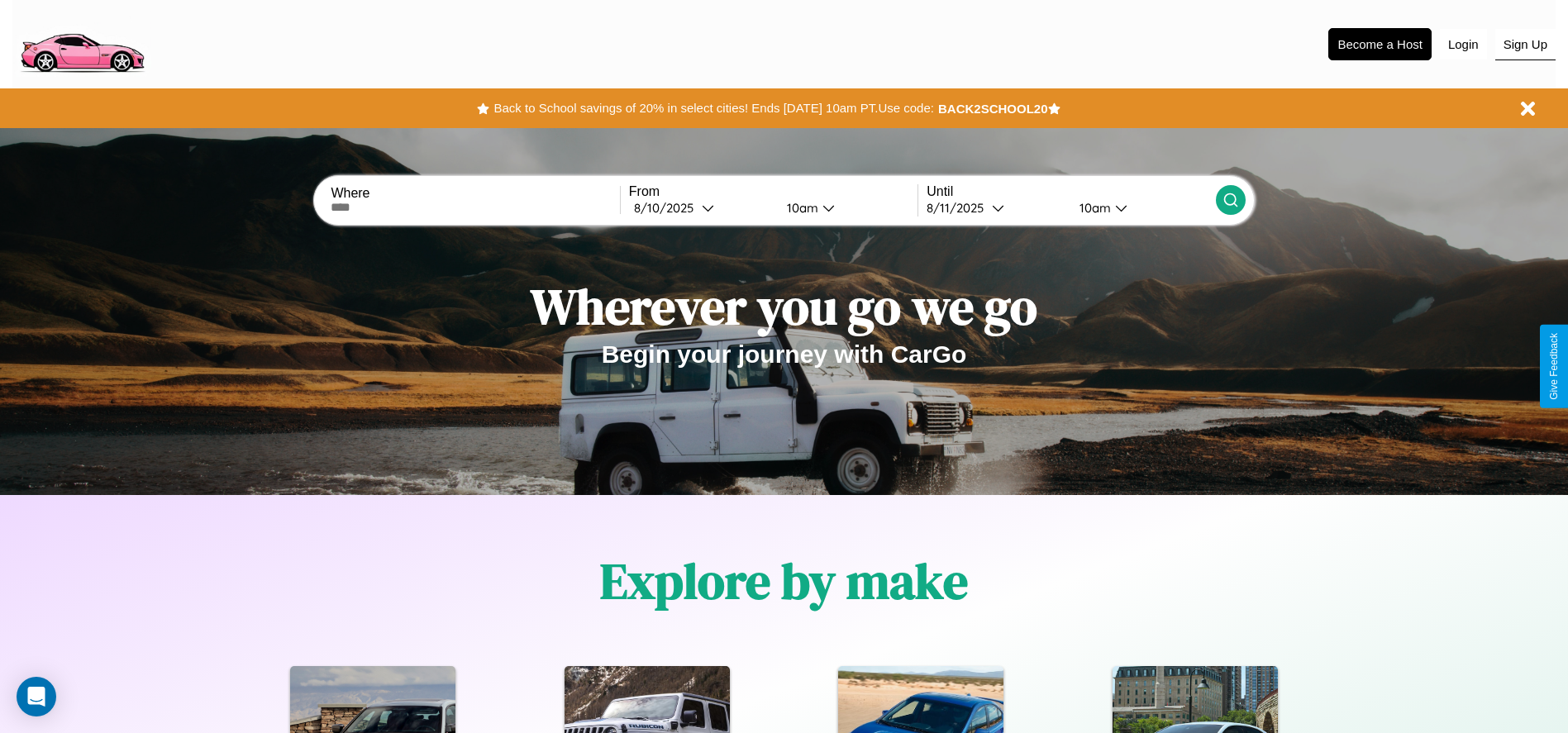
click at [1525, 44] on button "Sign Up" at bounding box center [1525, 45] width 60 height 32
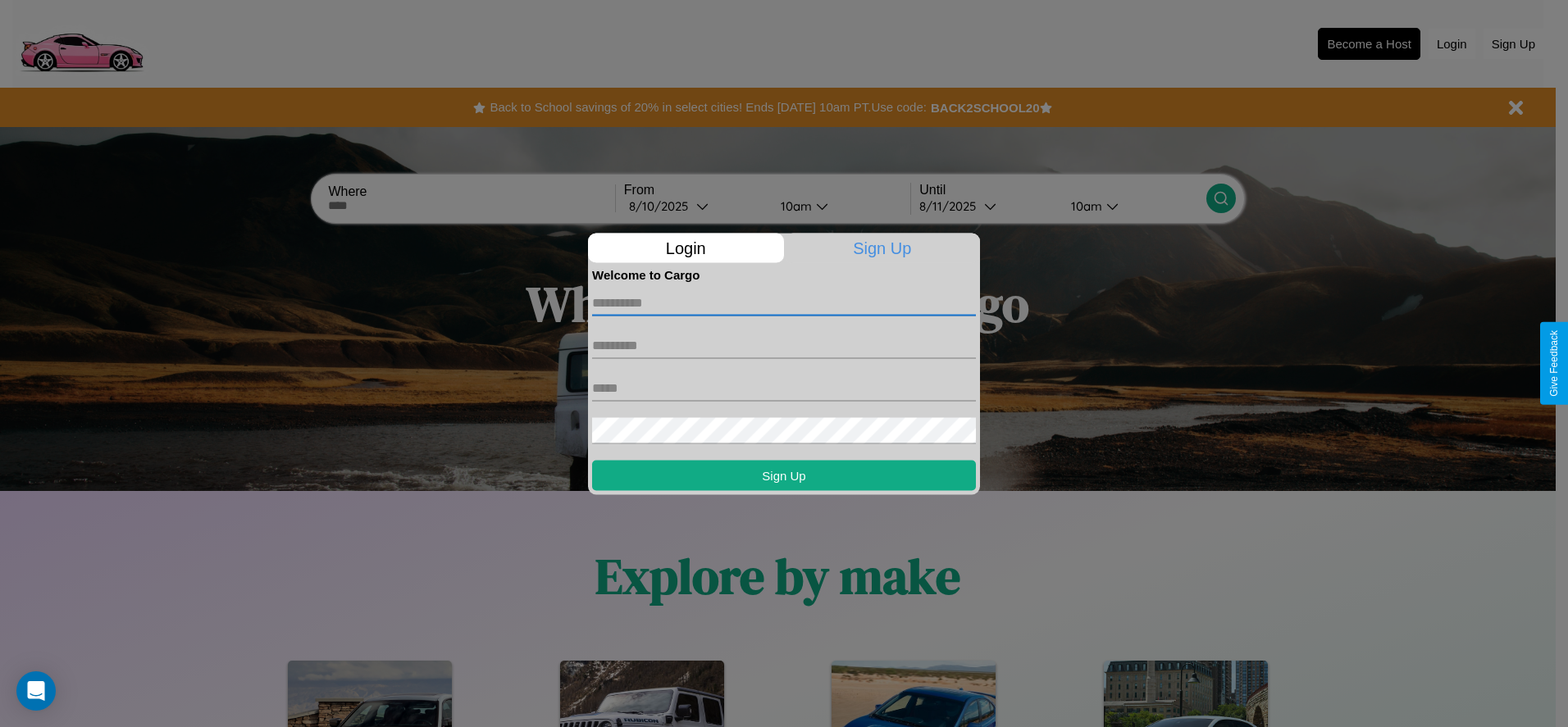
click at [784, 302] on input "text" at bounding box center [783, 302] width 384 height 26
type input "*****"
click at [784, 345] on input "text" at bounding box center [783, 345] width 384 height 26
type input "******"
click at [784, 388] on input "text" at bounding box center [783, 388] width 384 height 26
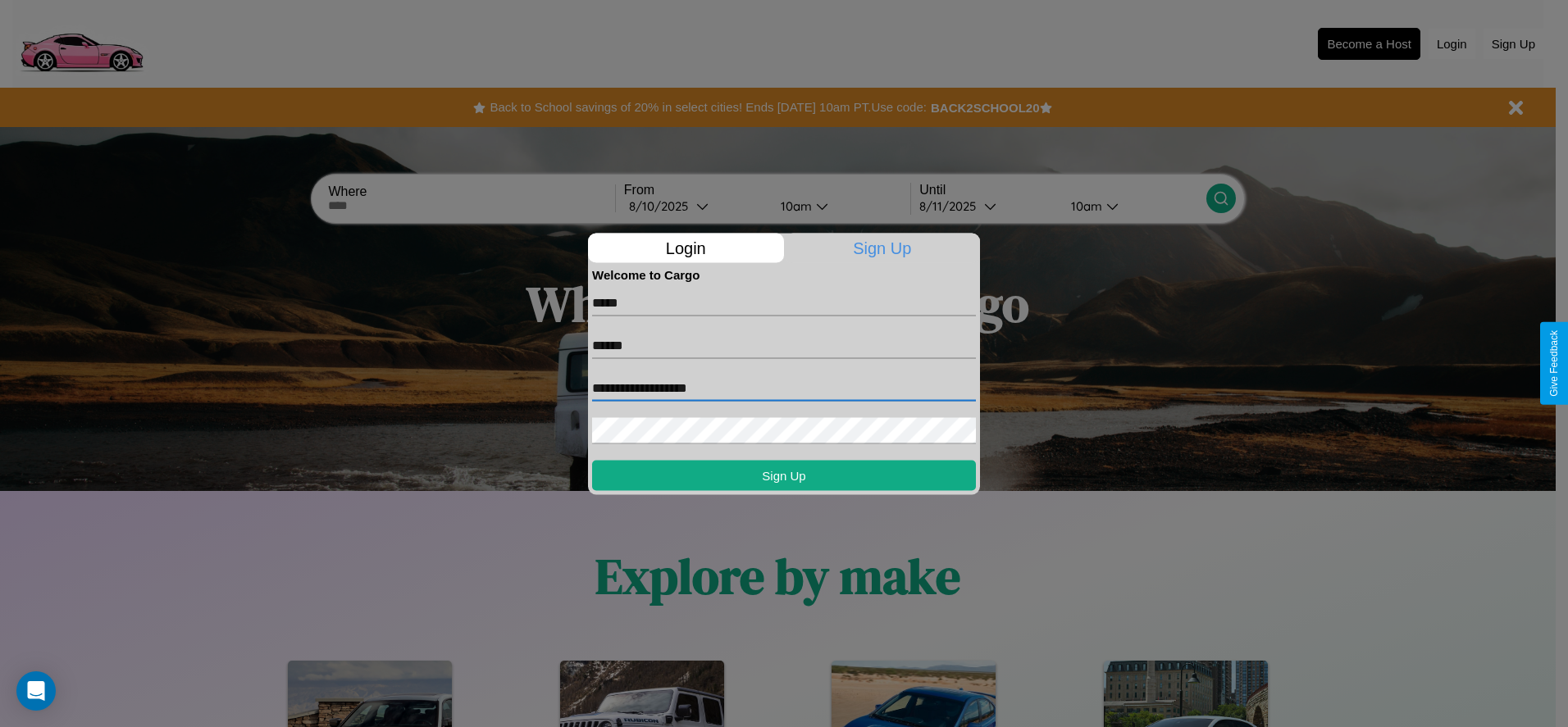
type input "**********"
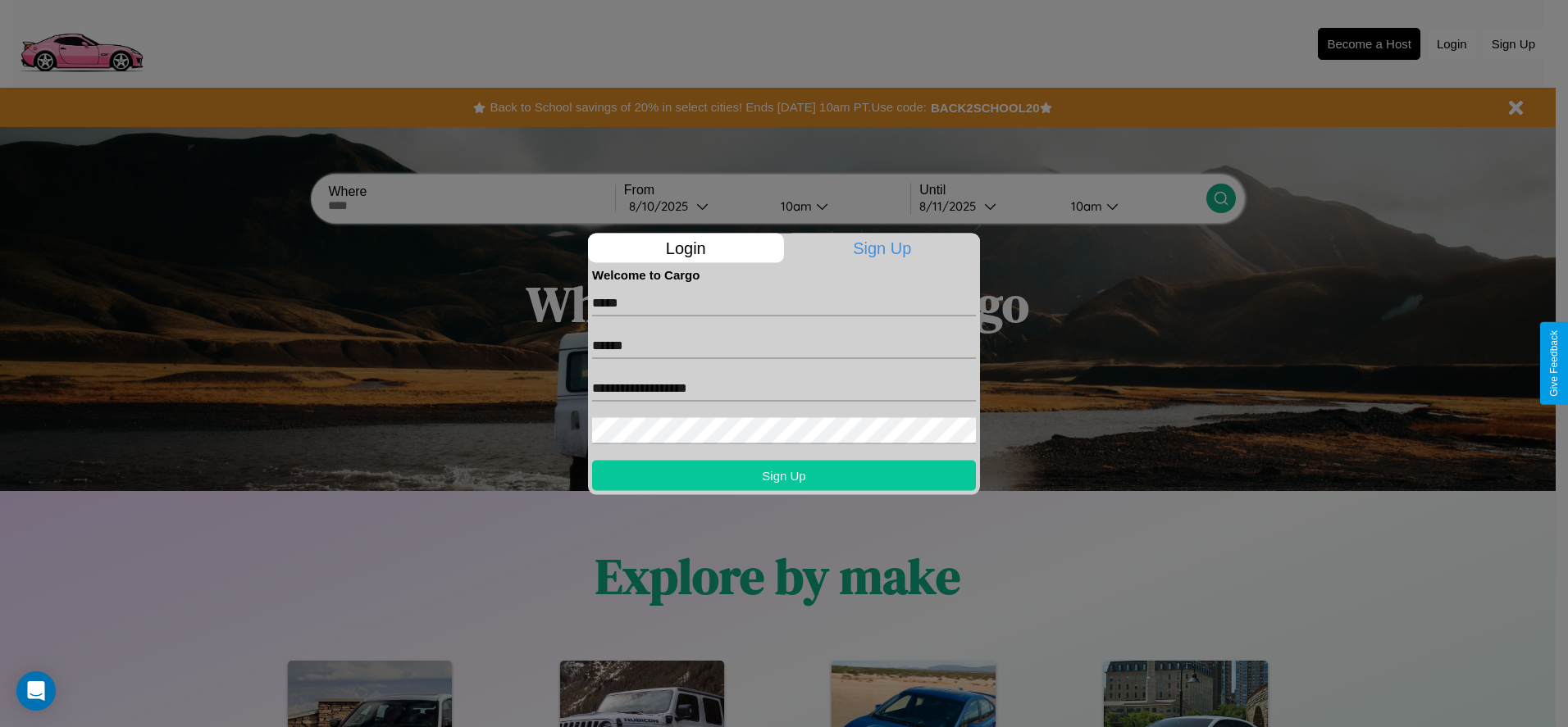
click at [784, 474] on button "Sign Up" at bounding box center [783, 474] width 384 height 31
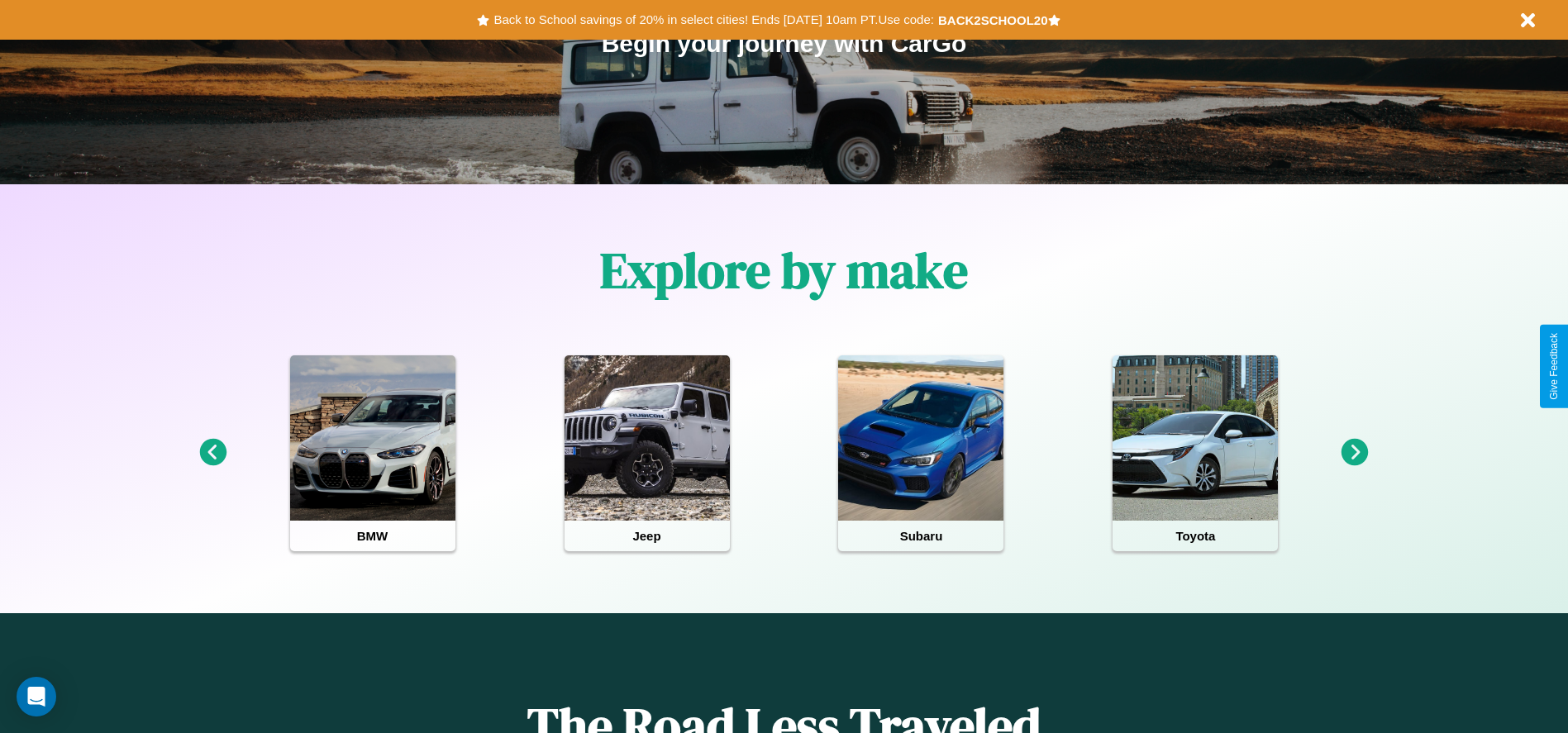
scroll to position [343, 0]
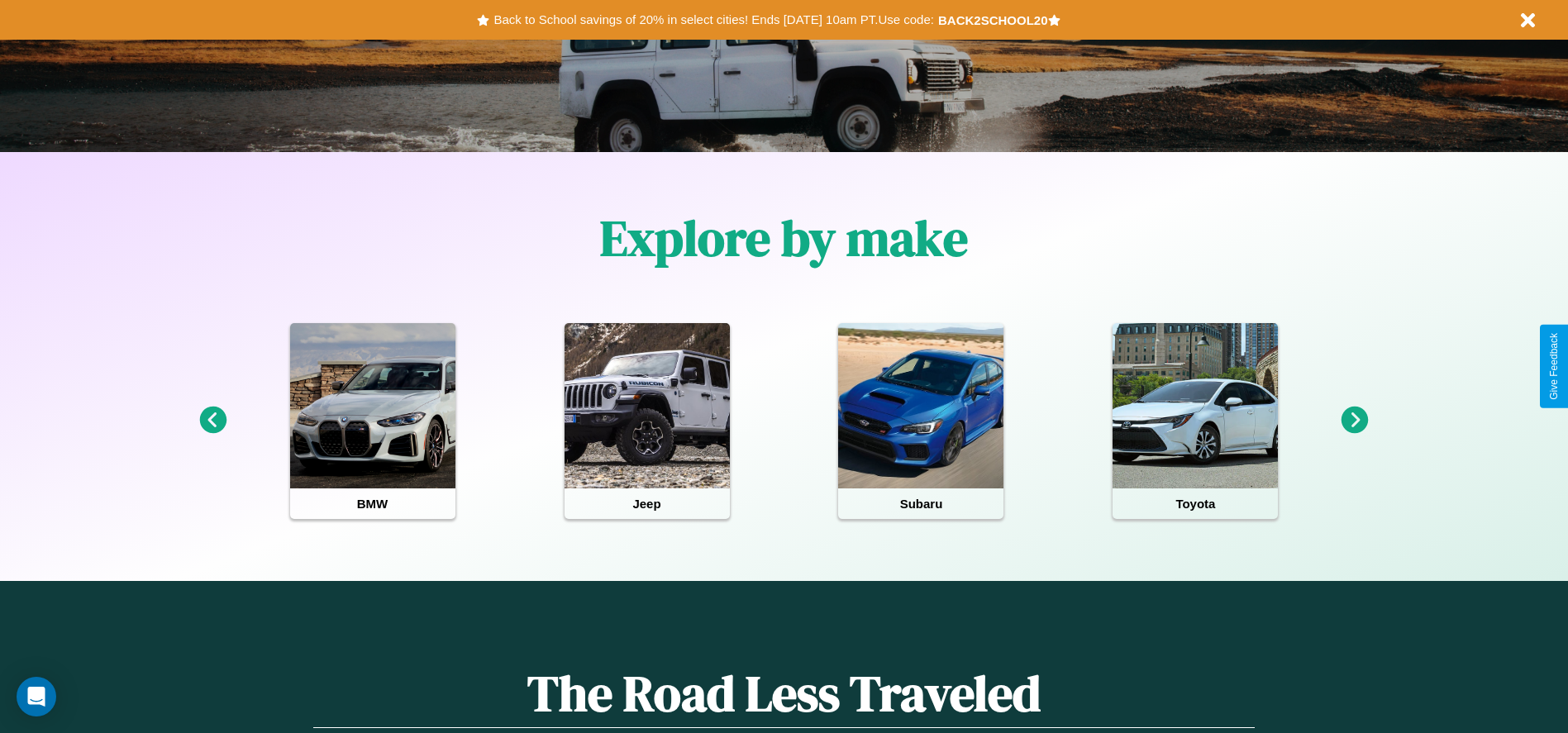
click at [212, 421] on icon at bounding box center [212, 420] width 27 height 27
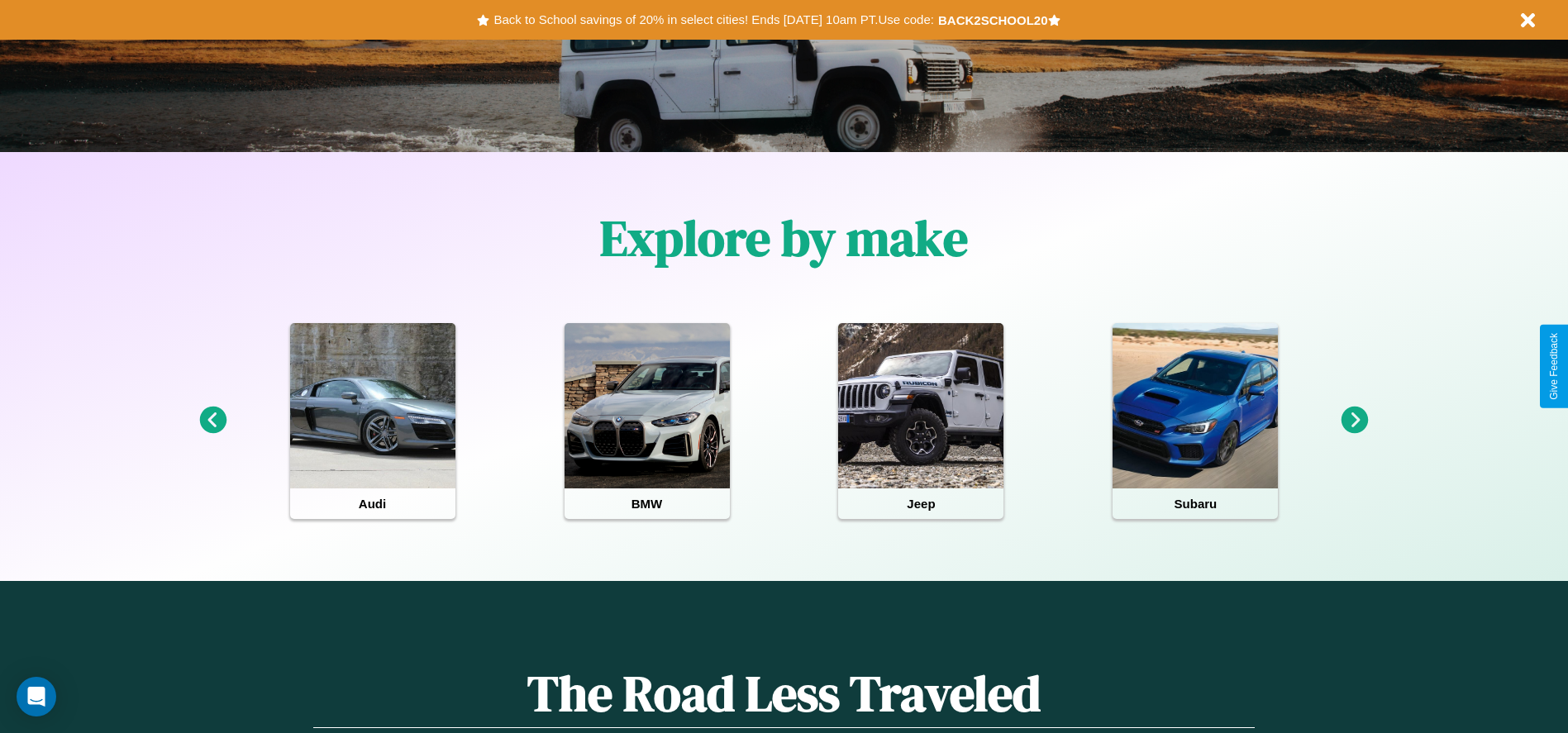
click at [1355, 421] on icon at bounding box center [1355, 420] width 27 height 27
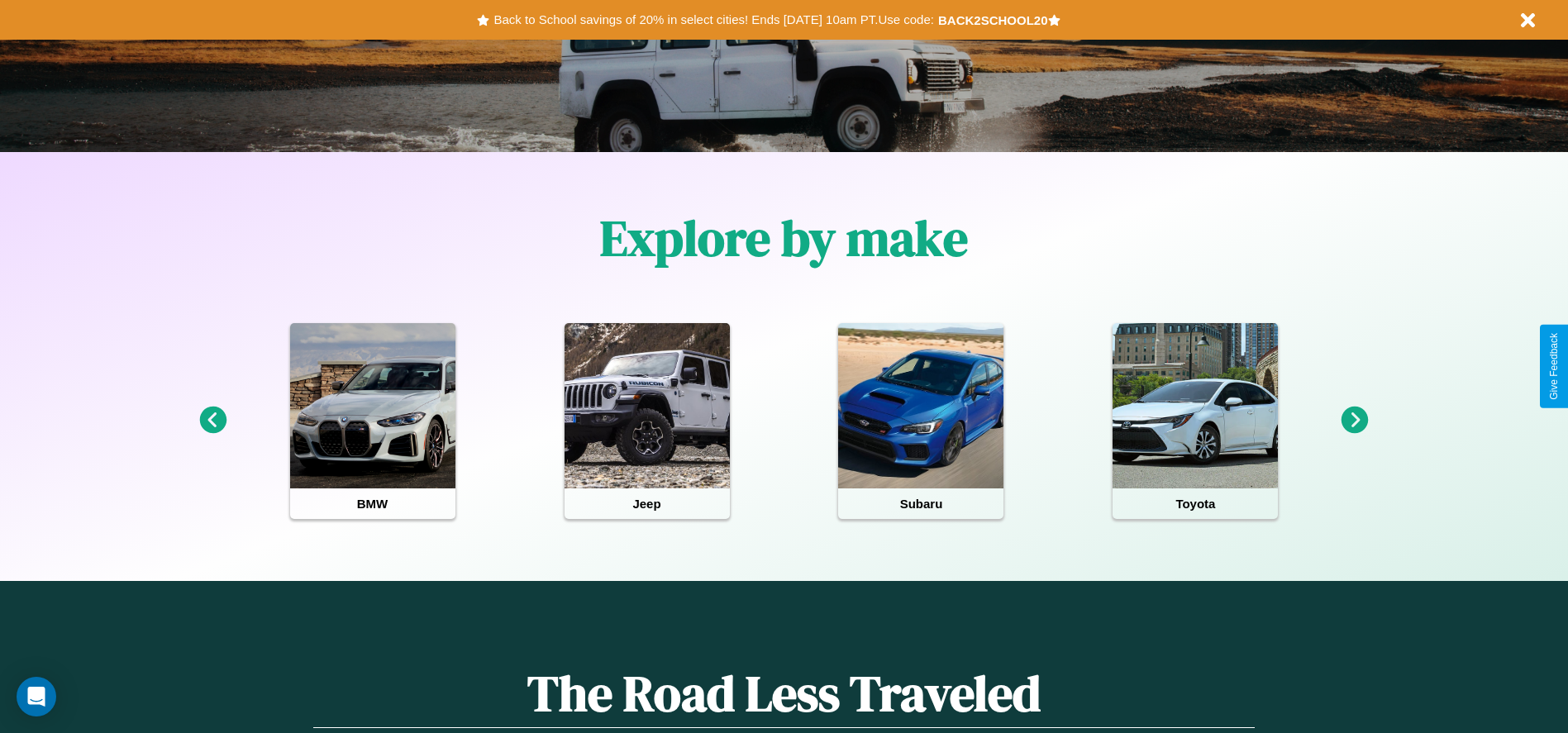
click at [1355, 421] on icon at bounding box center [1355, 420] width 27 height 27
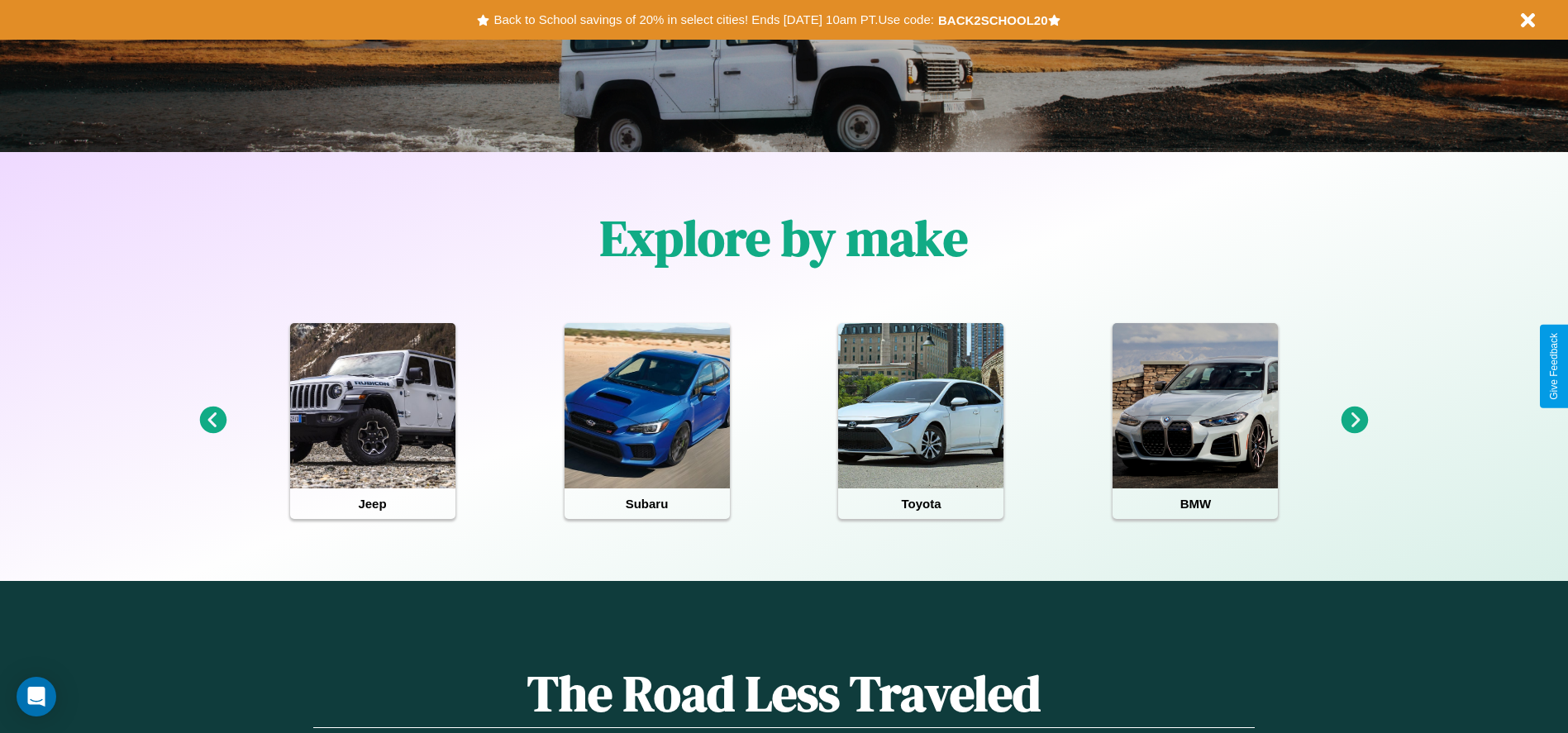
click at [1355, 421] on icon at bounding box center [1355, 420] width 27 height 27
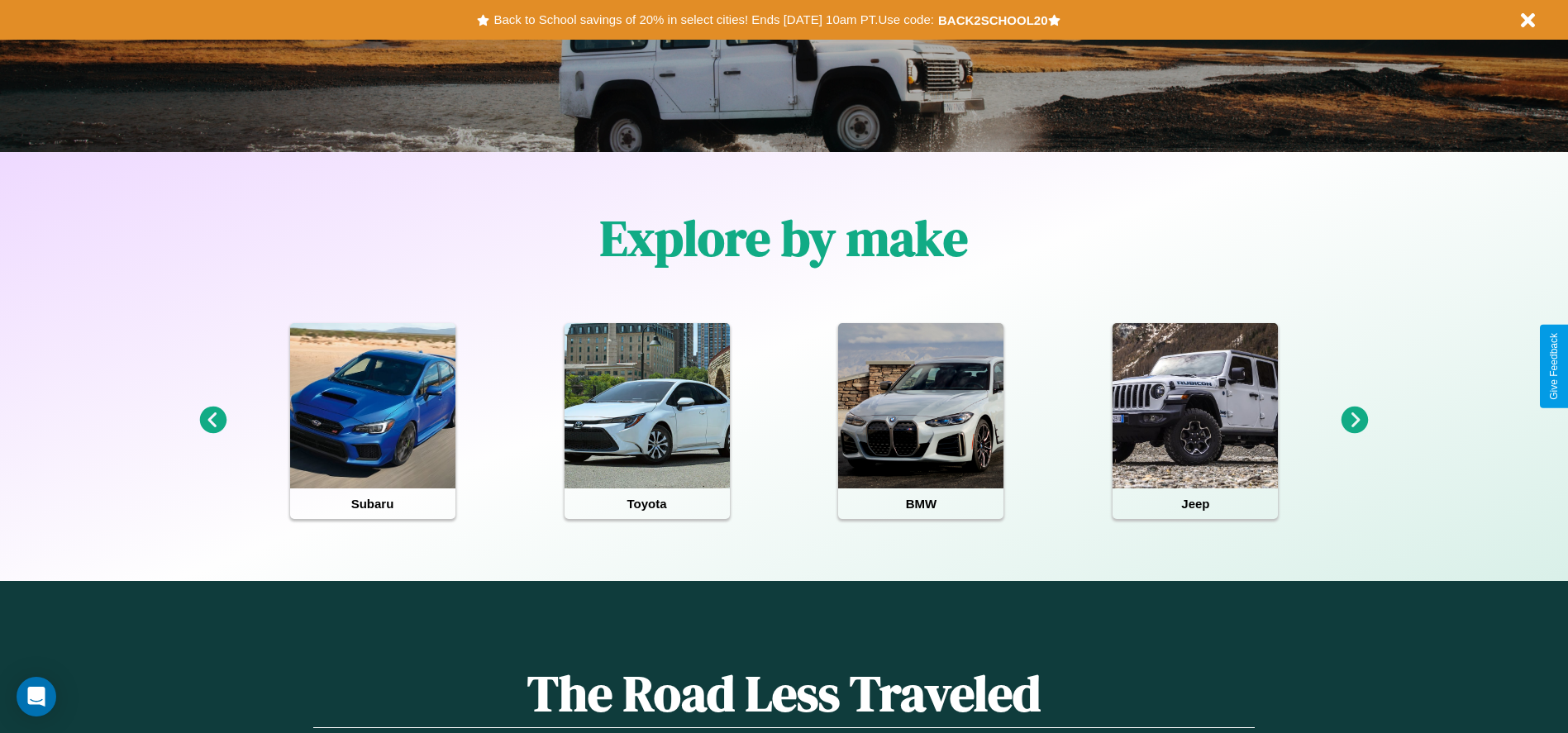
click at [1355, 421] on icon at bounding box center [1355, 420] width 27 height 27
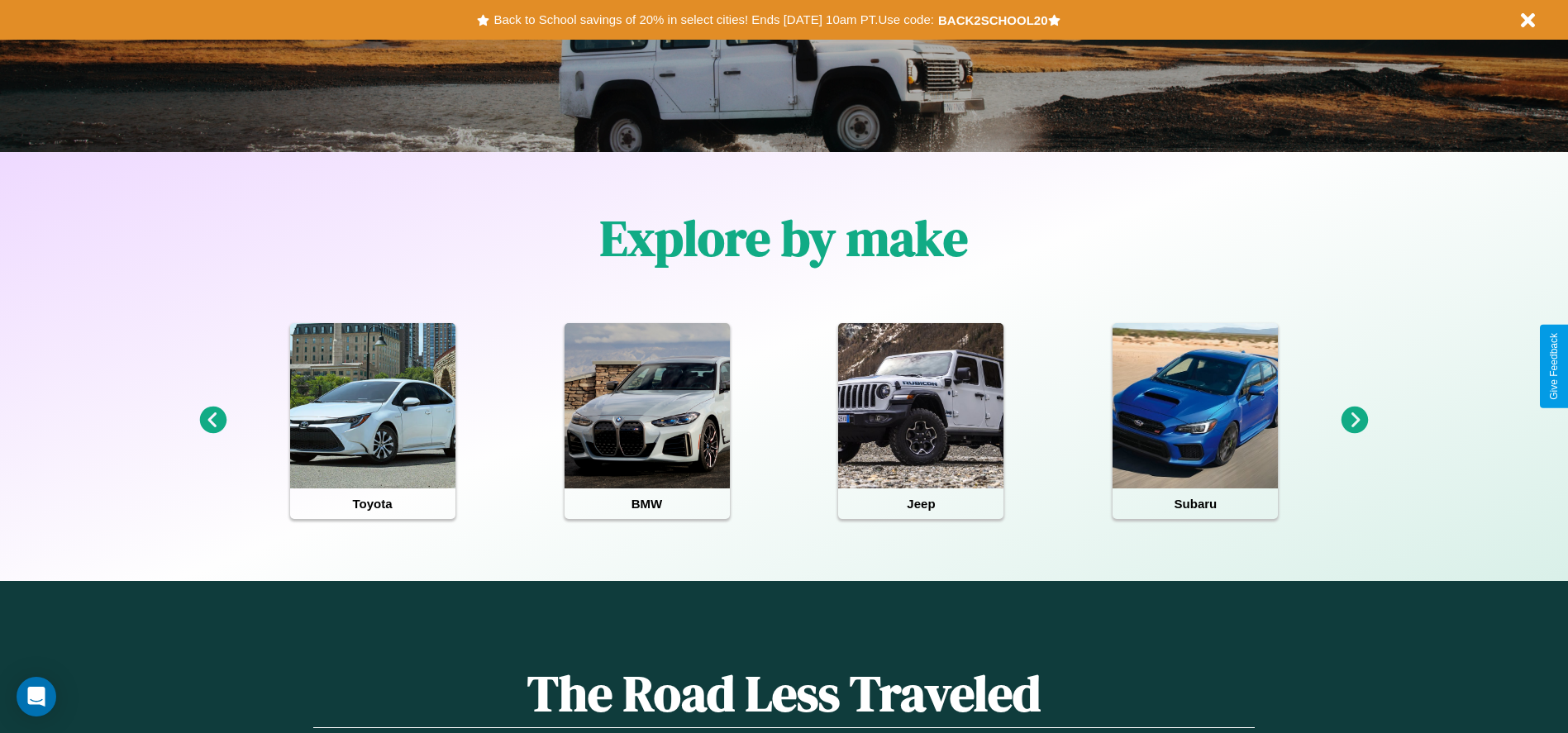
click at [1355, 421] on icon at bounding box center [1355, 420] width 27 height 27
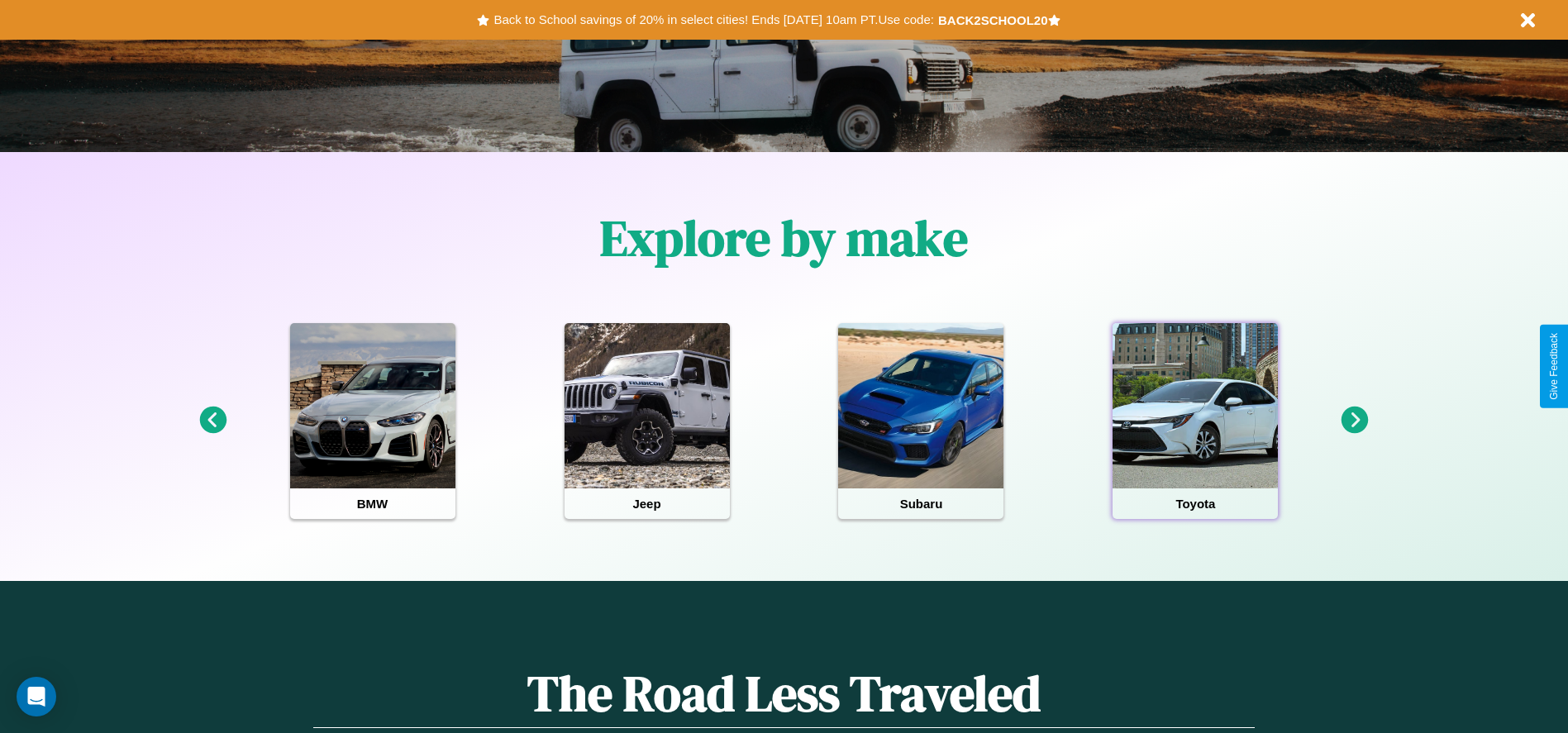
click at [1195, 421] on div at bounding box center [1195, 406] width 166 height 166
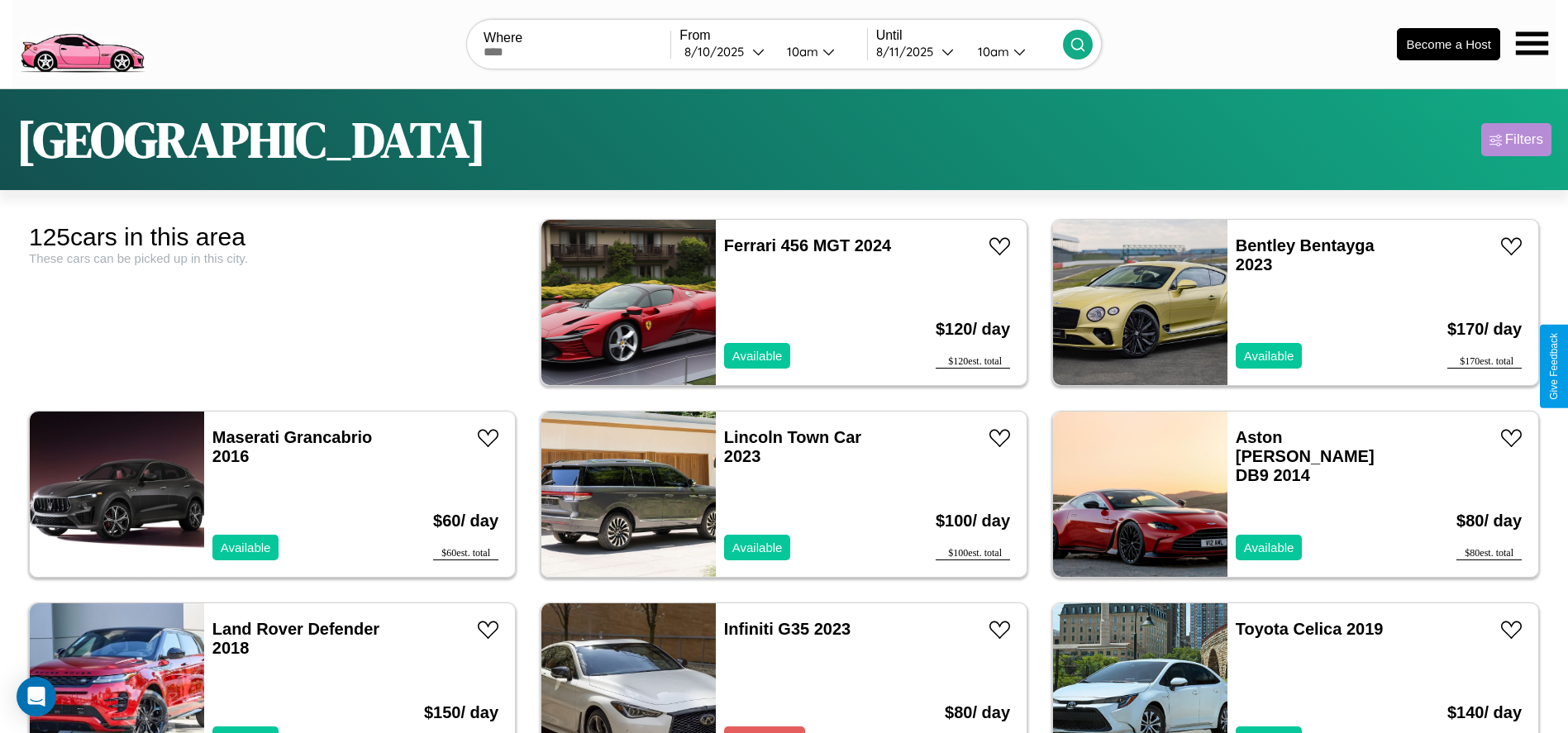
click at [1516, 140] on div "Filters" at bounding box center [1523, 139] width 38 height 17
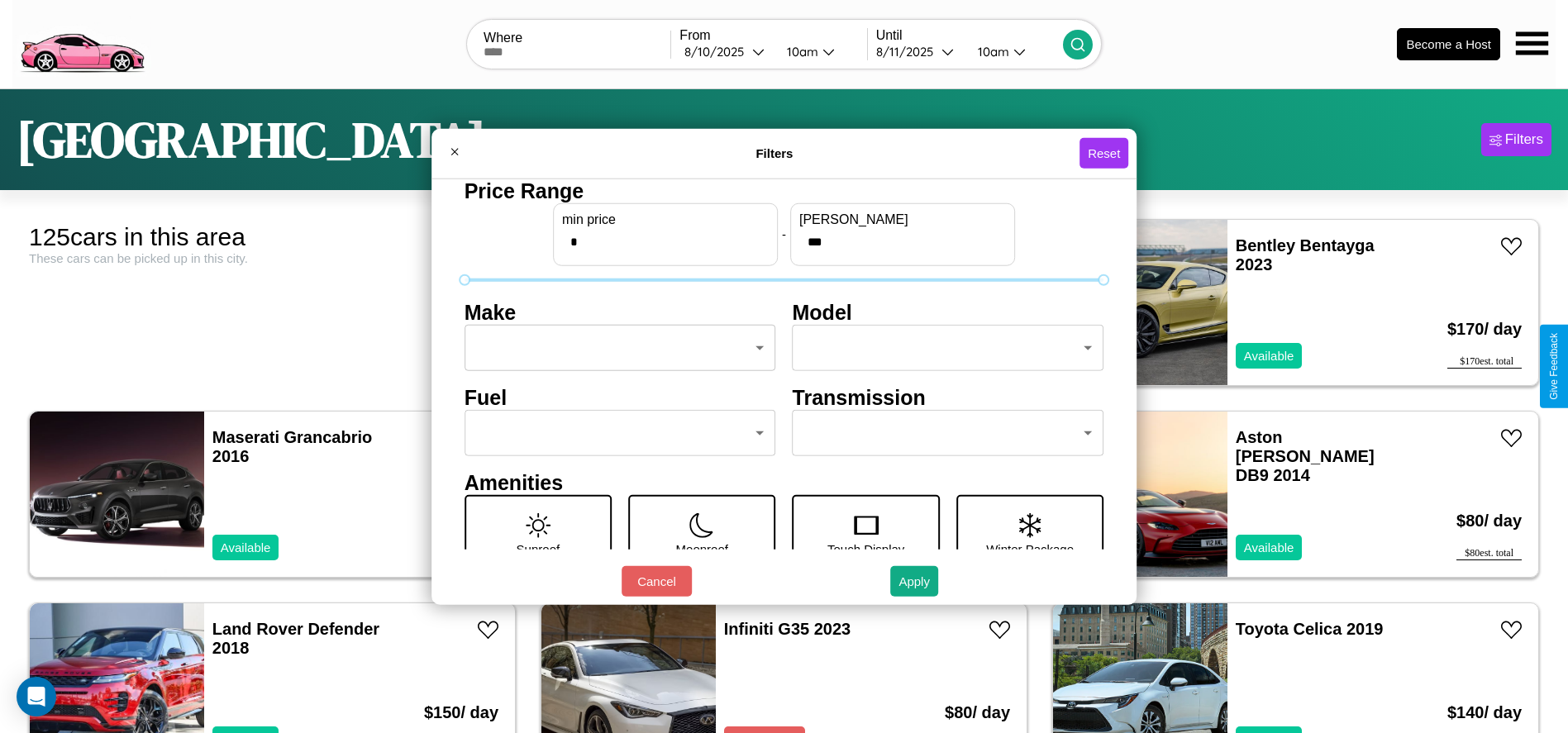
click at [615, 348] on body "CarGo Where From 8 / 10 / 2025 10am Until 8 / 11 / 2025 10am Become a Host Dall…" at bounding box center [784, 418] width 1568 height 835
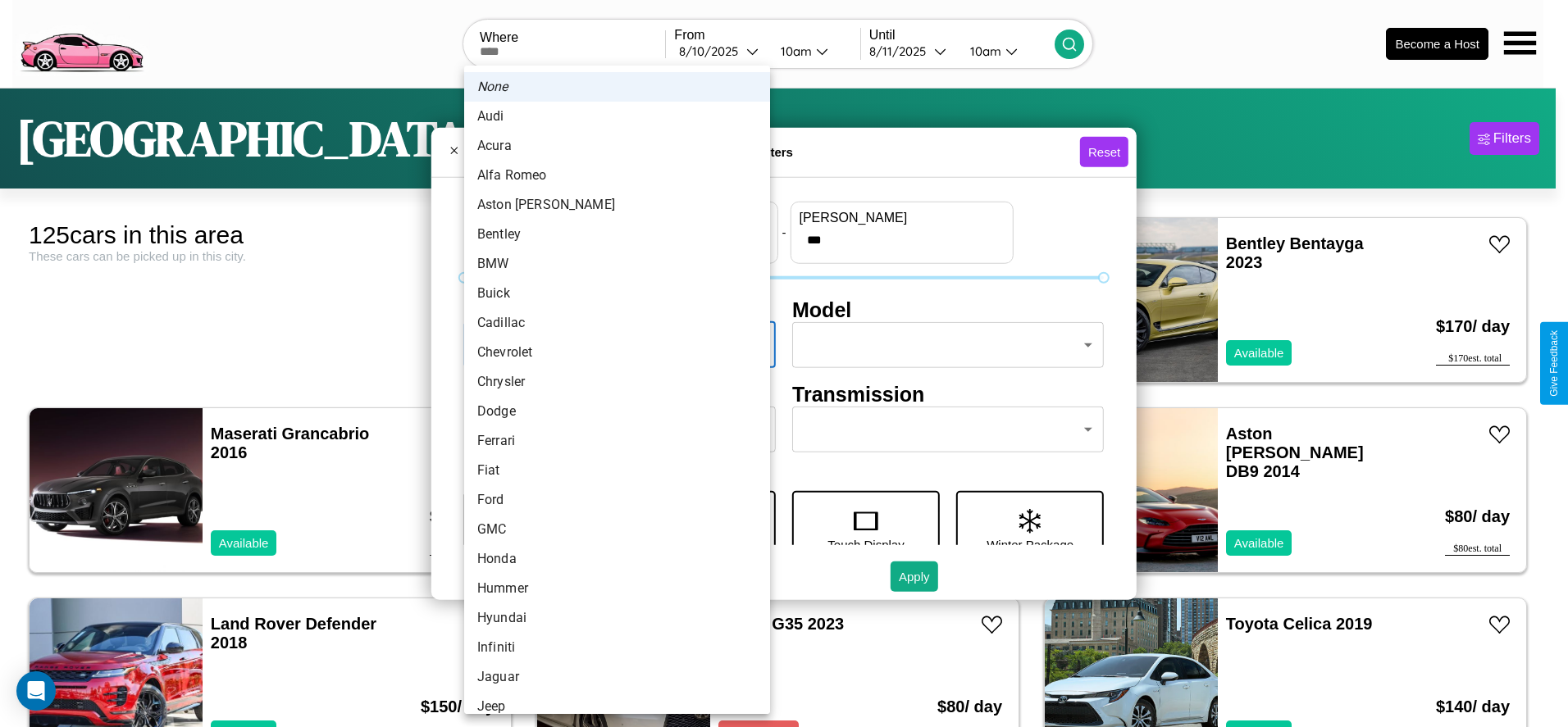
click at [611, 116] on li "Audi" at bounding box center [617, 116] width 306 height 30
type input "****"
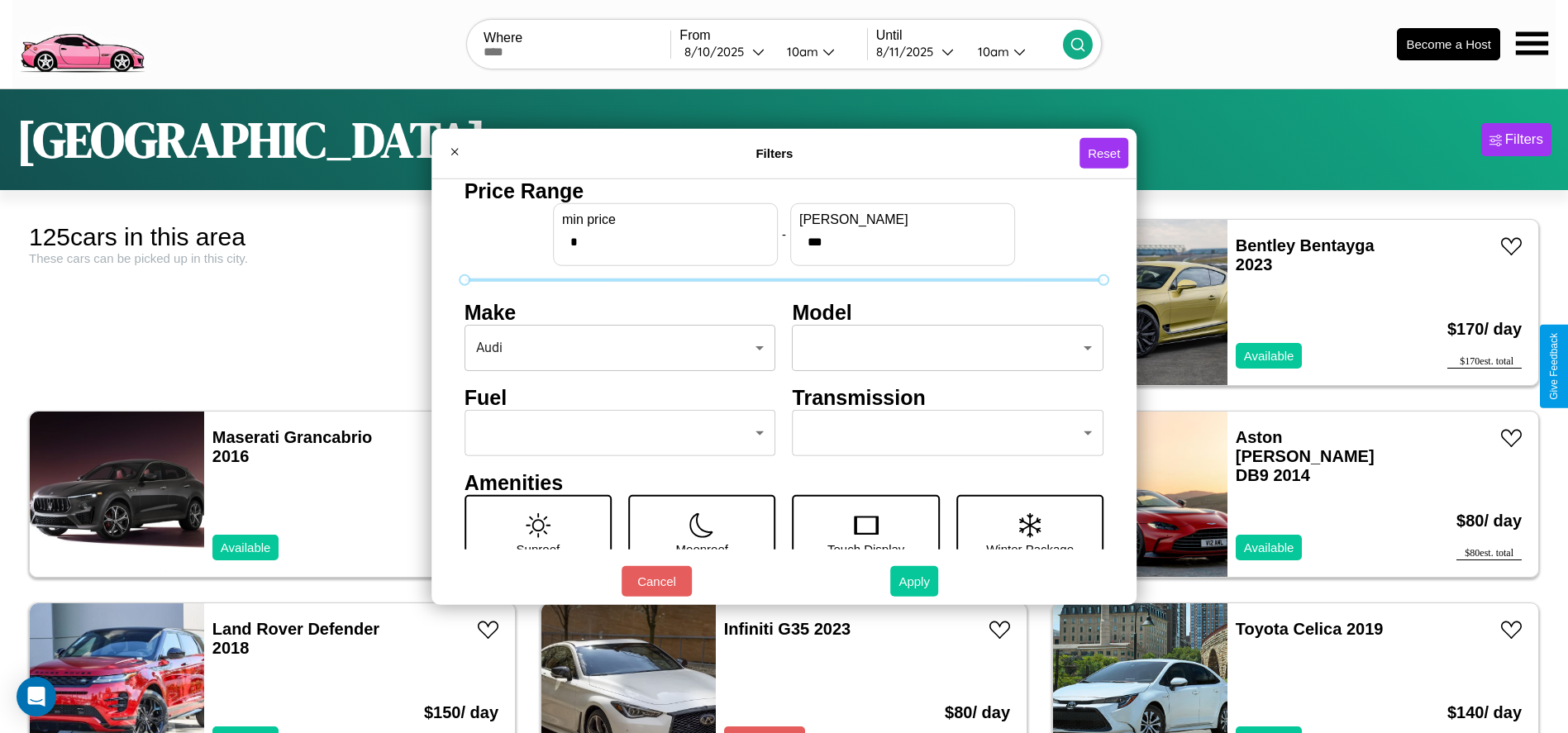
click at [915, 581] on button "Apply" at bounding box center [913, 581] width 48 height 31
